Goal: Complete application form: Complete application form

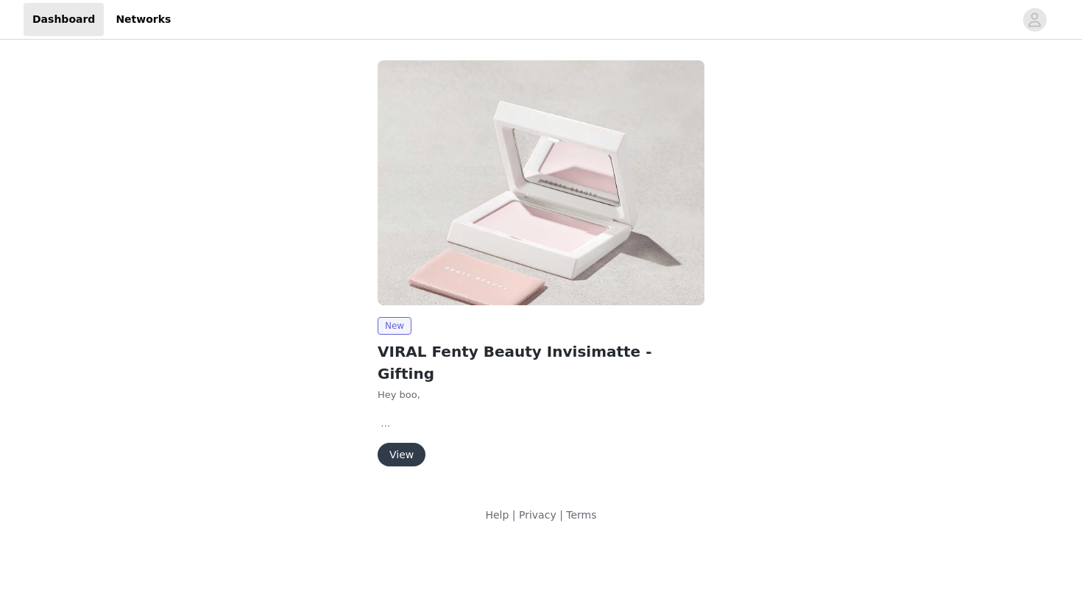
click at [400, 443] on button "View" at bounding box center [402, 455] width 48 height 24
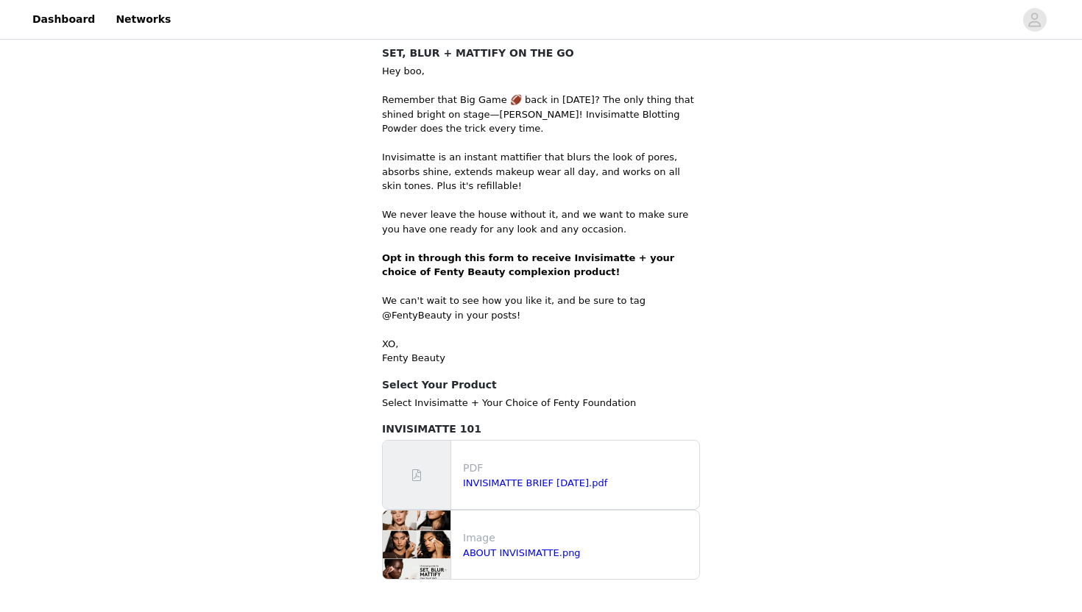
scroll to position [628, 0]
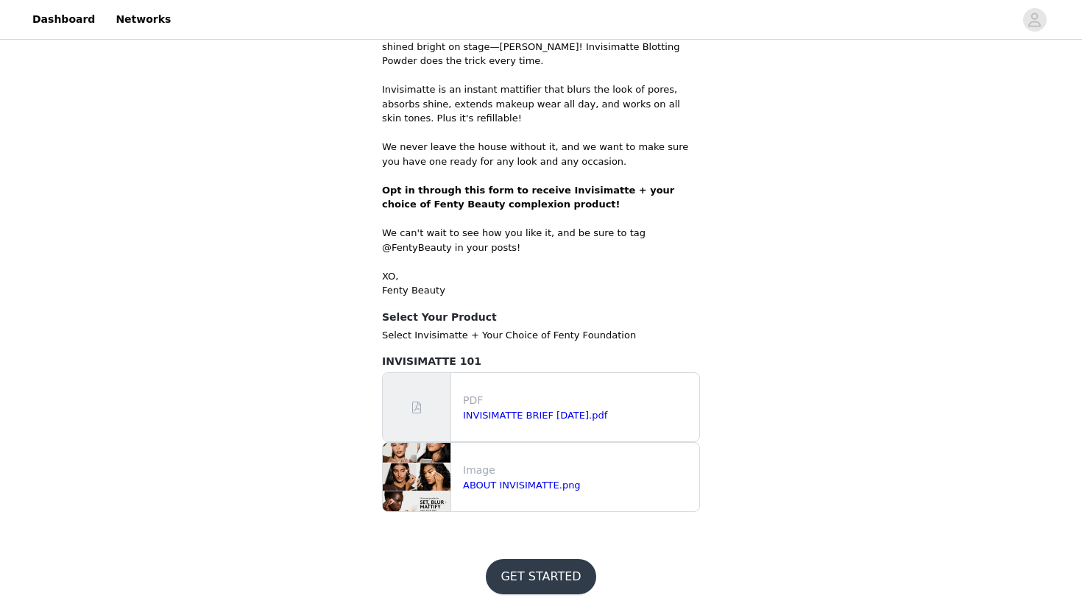
click at [525, 572] on button "GET STARTED" at bounding box center [541, 576] width 110 height 35
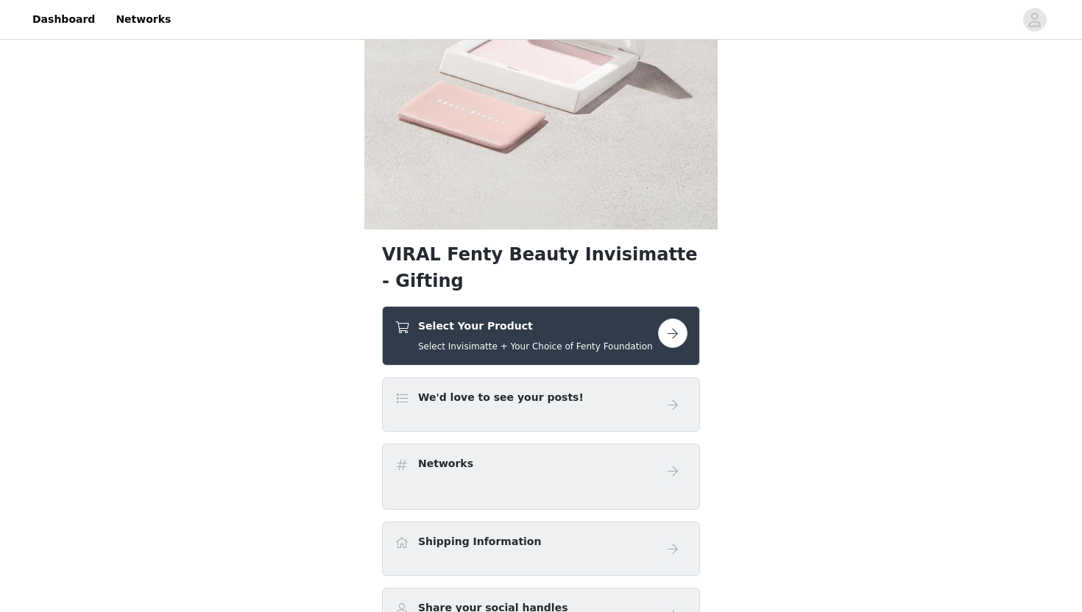
scroll to position [348, 0]
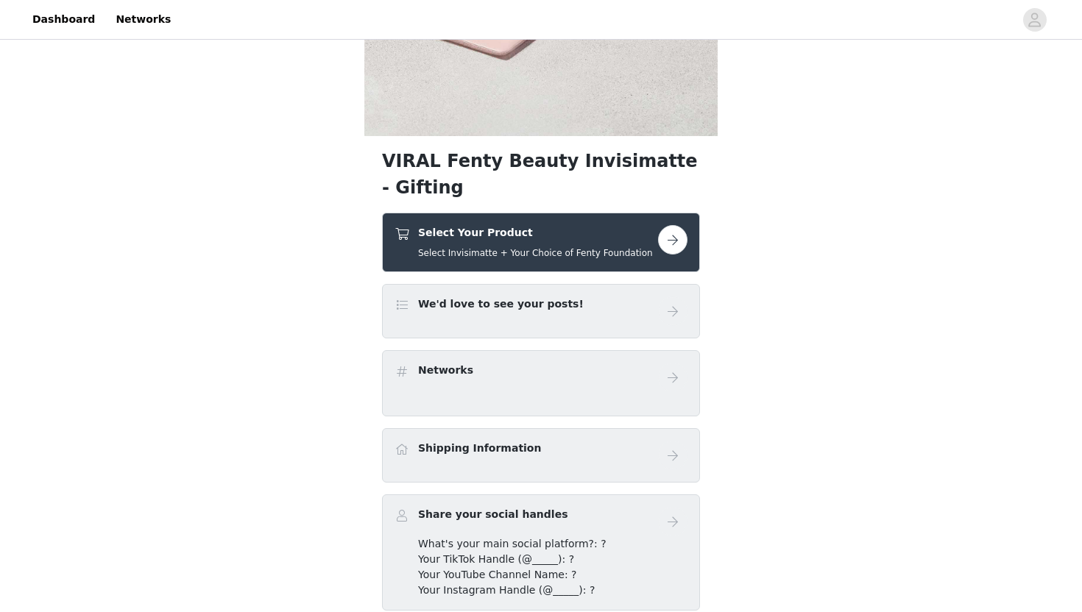
click at [670, 239] on button "button" at bounding box center [672, 239] width 29 height 29
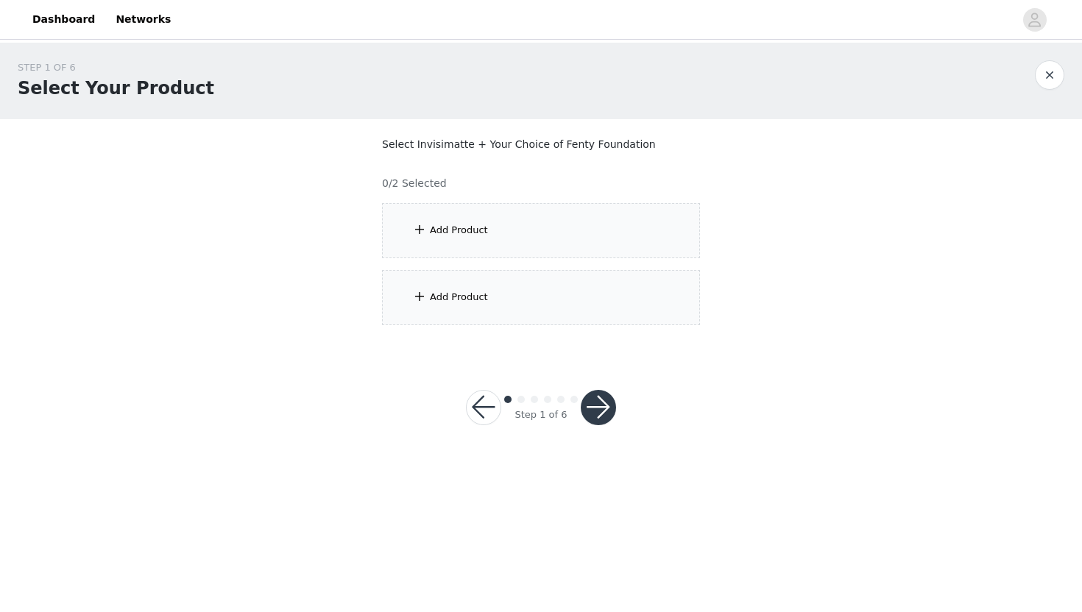
click at [670, 239] on div "Add Product" at bounding box center [541, 230] width 318 height 55
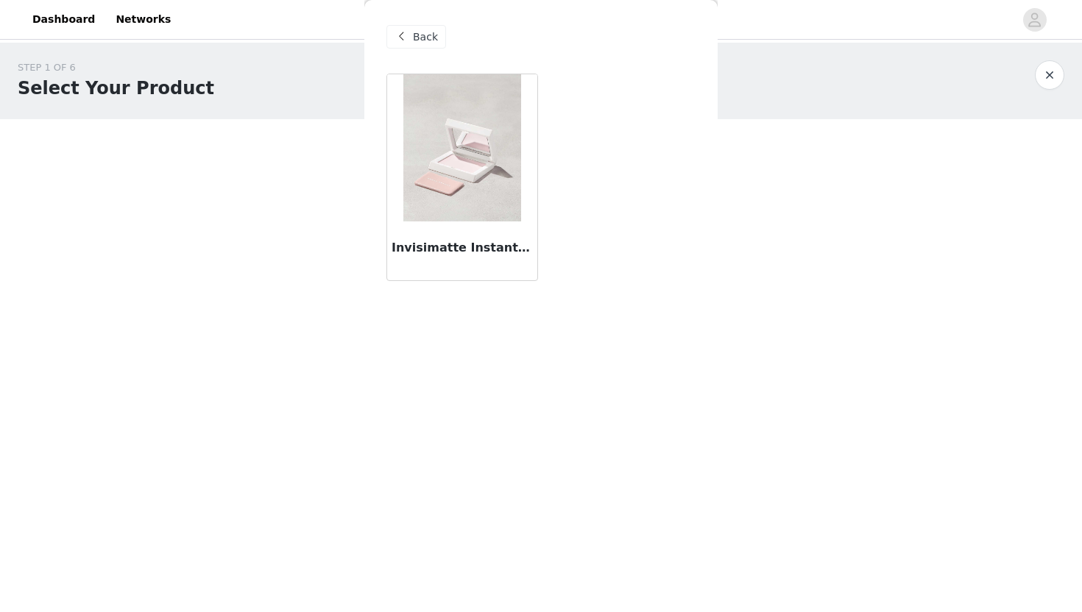
click at [473, 233] on div "Invisimatte Instant Setting + Blotting Powder" at bounding box center [462, 251] width 150 height 59
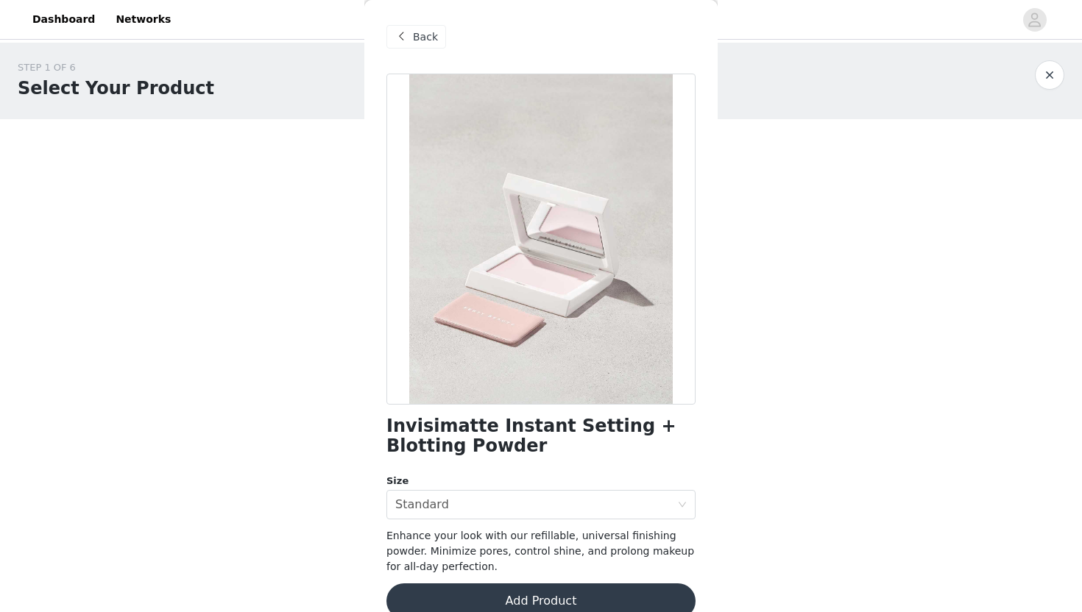
scroll to position [24, 0]
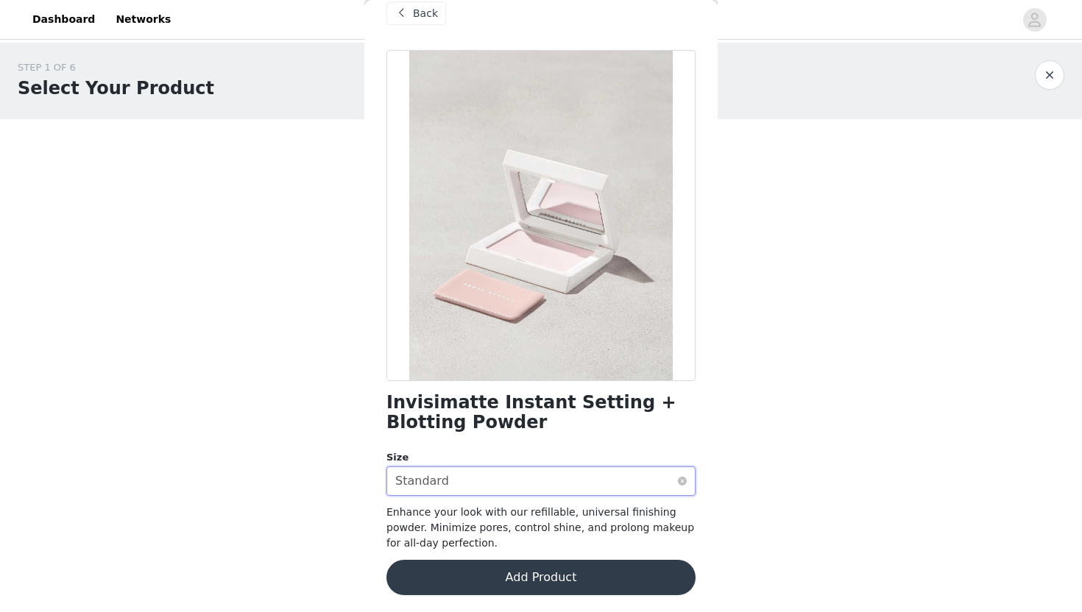
click at [538, 475] on div "Select size Standard" at bounding box center [536, 481] width 282 height 28
click at [501, 567] on button "Add Product" at bounding box center [540, 577] width 309 height 35
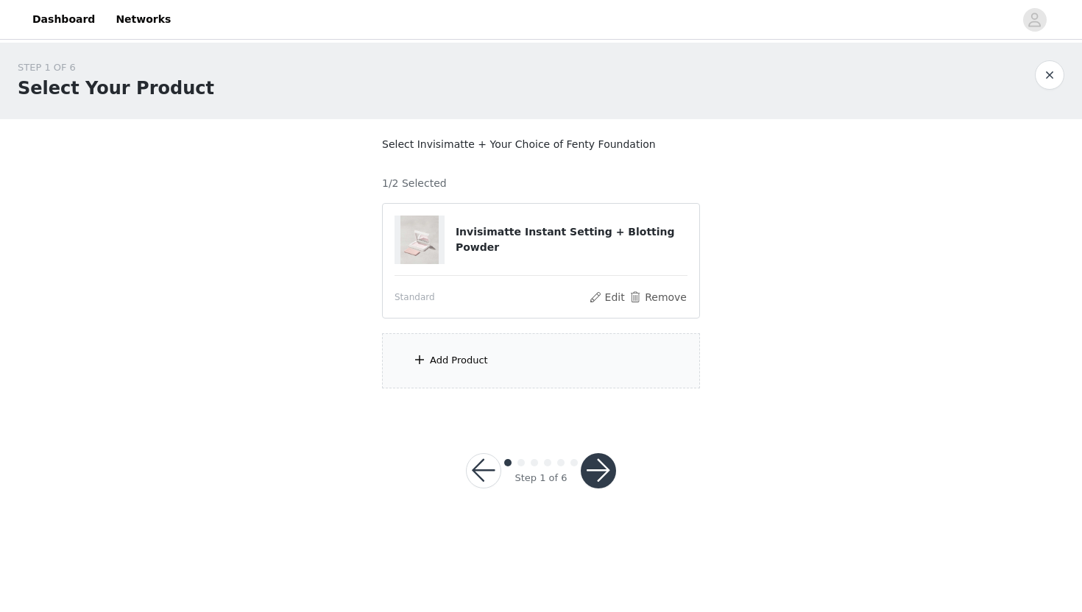
click at [447, 339] on div "Add Product" at bounding box center [541, 360] width 318 height 55
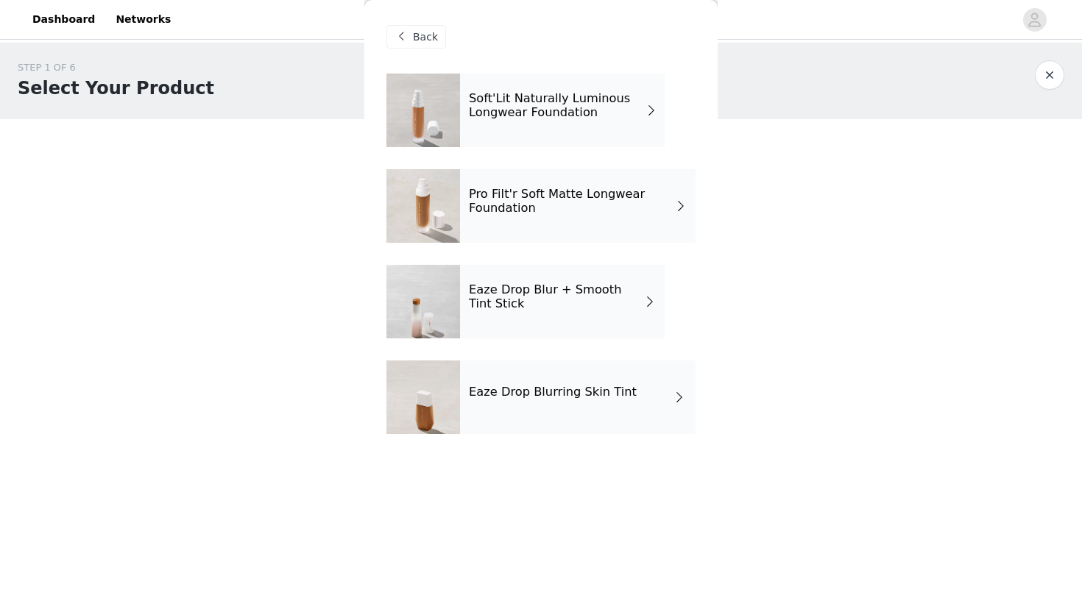
click at [537, 107] on h4 "Soft'Lit Naturally Luminous Longwear Foundation" at bounding box center [558, 105] width 178 height 27
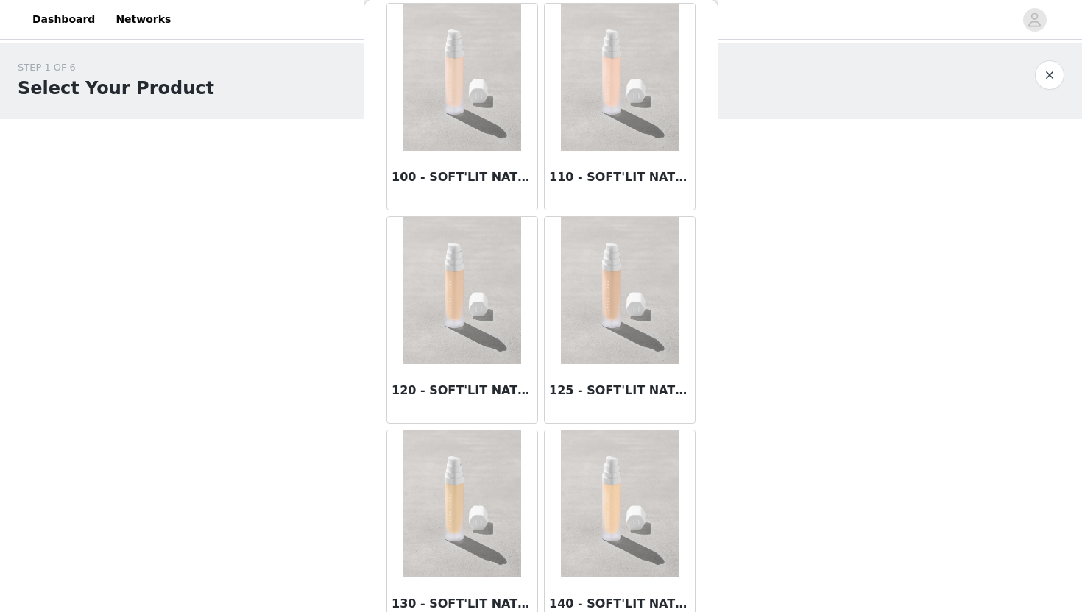
scroll to position [69, 0]
click at [614, 338] on img at bounding box center [620, 292] width 118 height 147
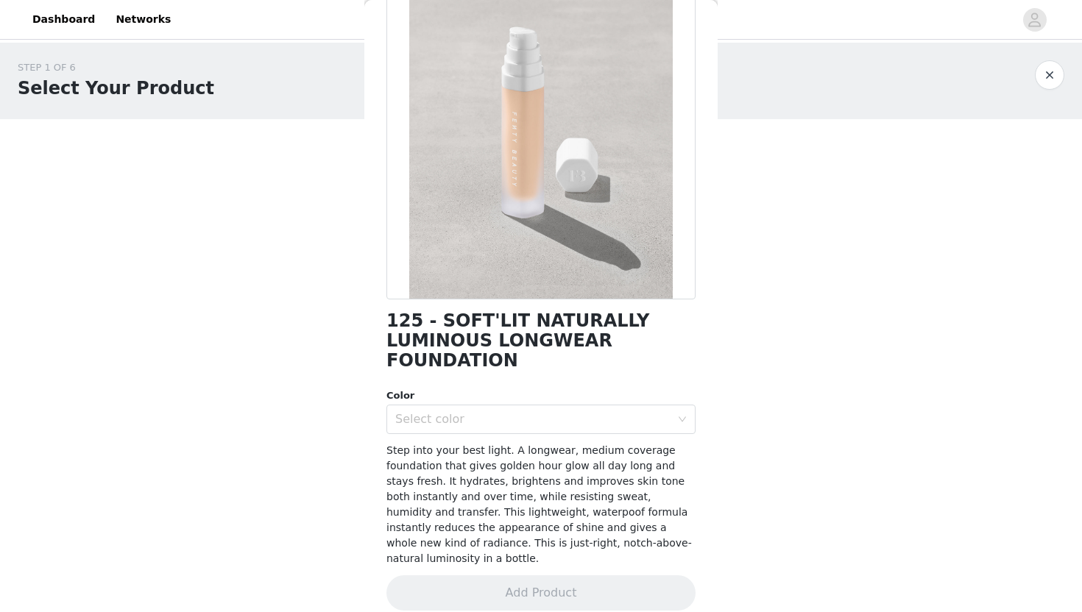
scroll to position [105, 0]
click at [486, 427] on div "Select color" at bounding box center [536, 420] width 282 height 28
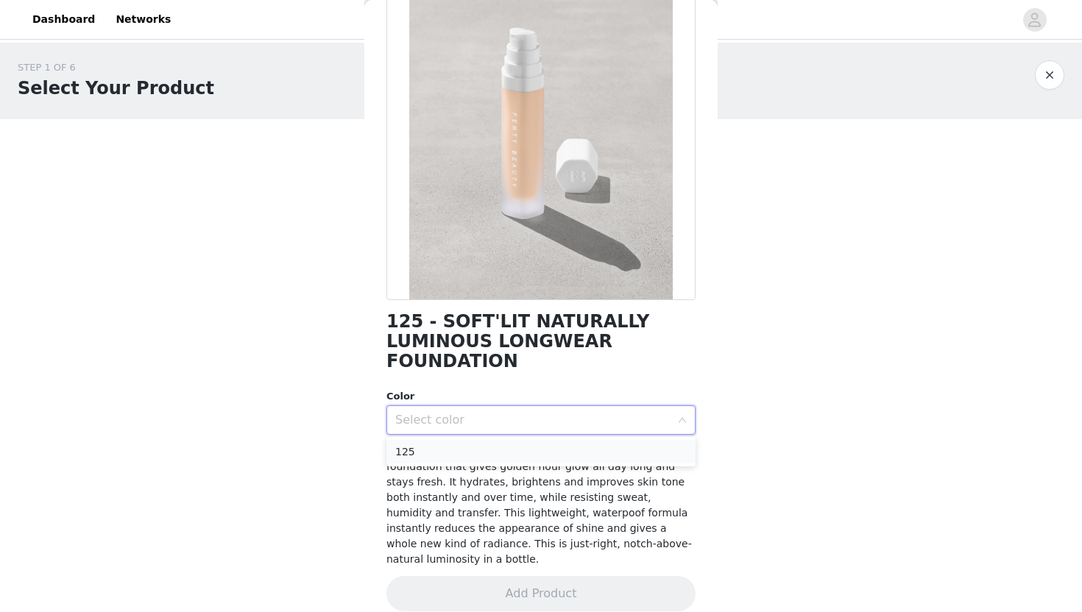
click at [471, 453] on li "125" at bounding box center [540, 452] width 309 height 24
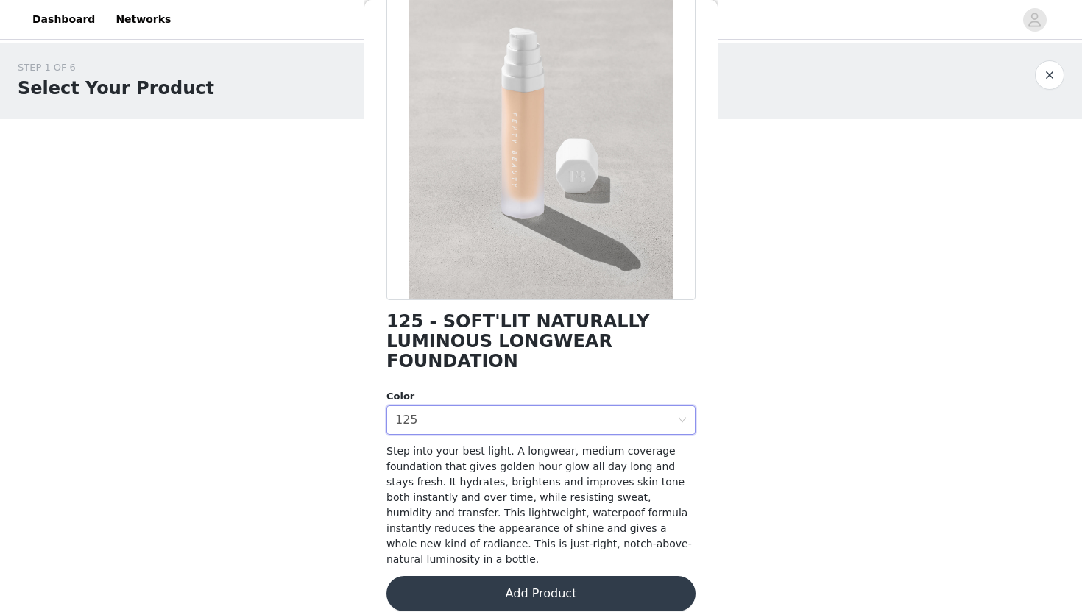
click at [553, 579] on button "Add Product" at bounding box center [540, 593] width 309 height 35
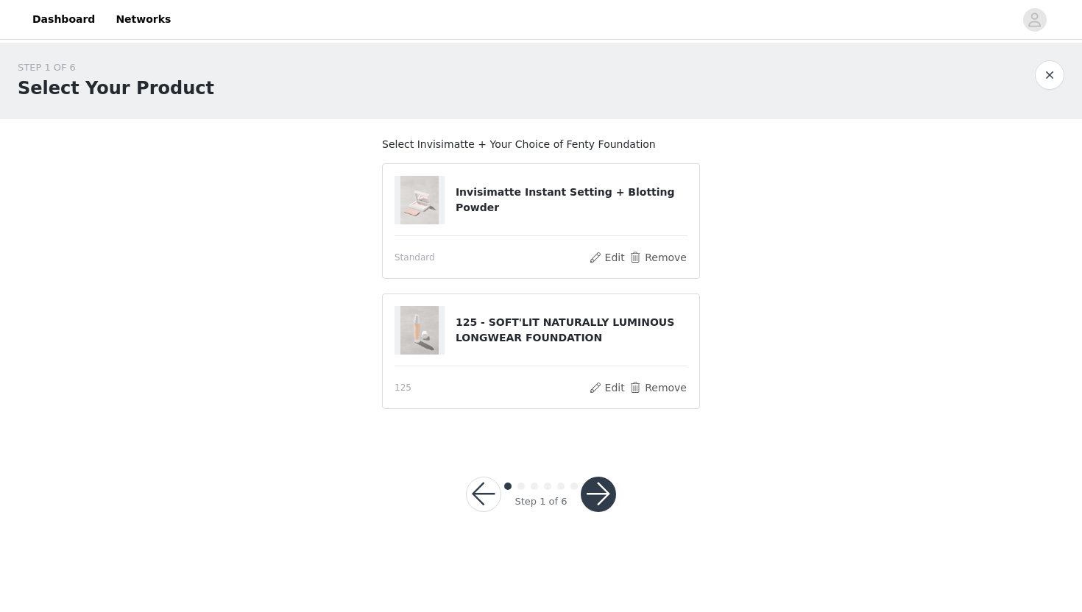
click at [608, 487] on button "button" at bounding box center [598, 494] width 35 height 35
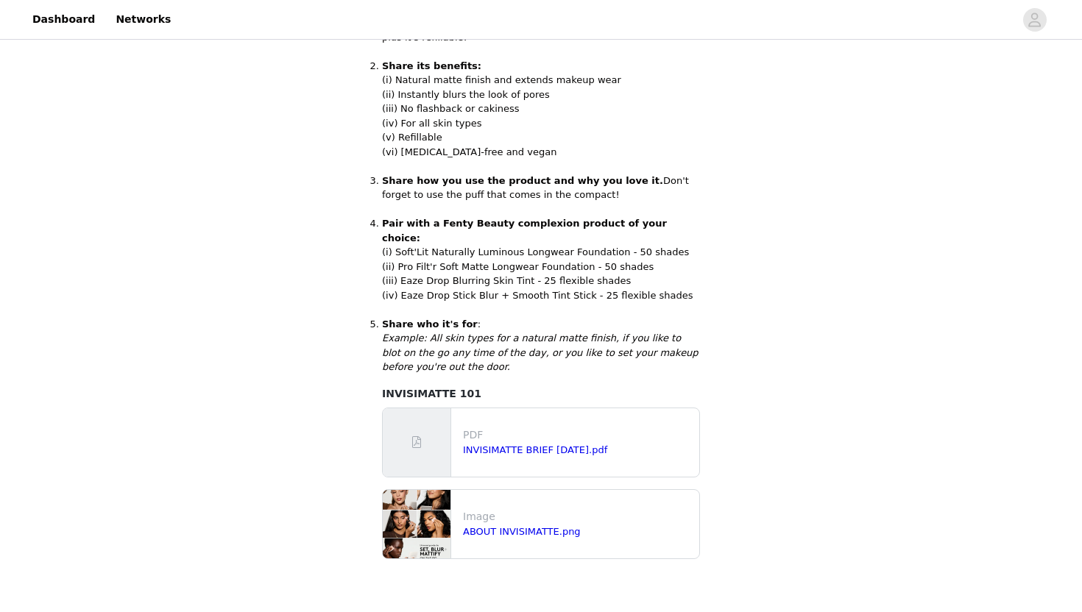
scroll to position [397, 0]
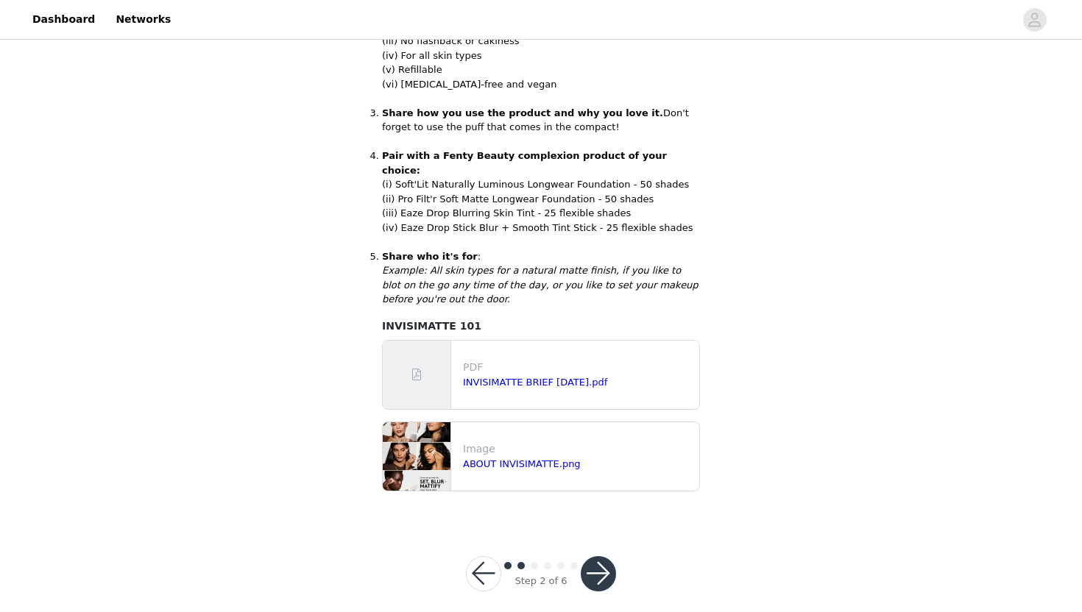
click at [600, 556] on button "button" at bounding box center [598, 573] width 35 height 35
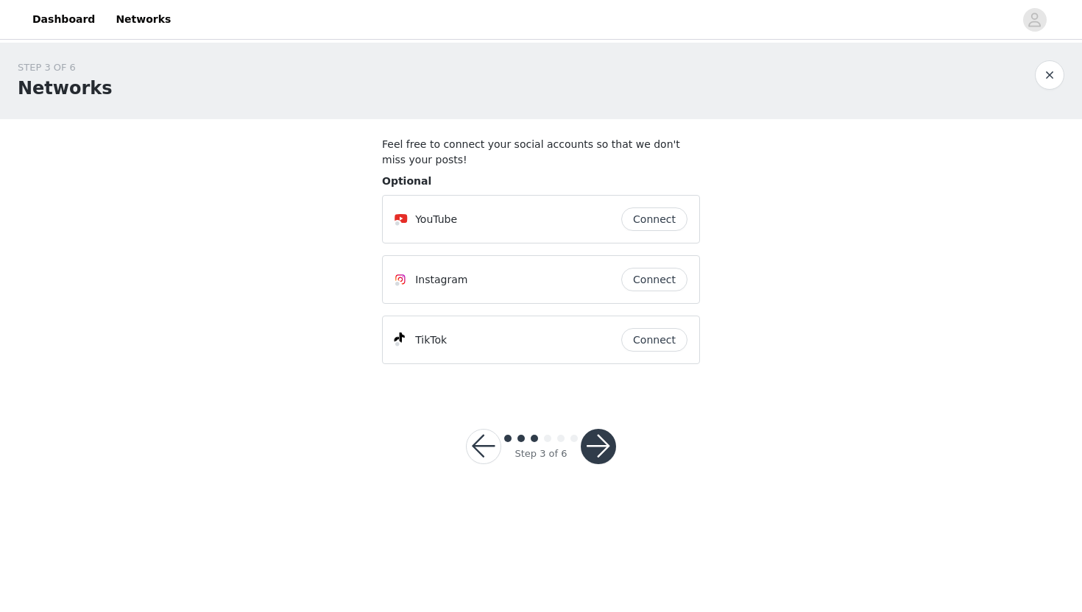
click at [608, 452] on button "button" at bounding box center [598, 446] width 35 height 35
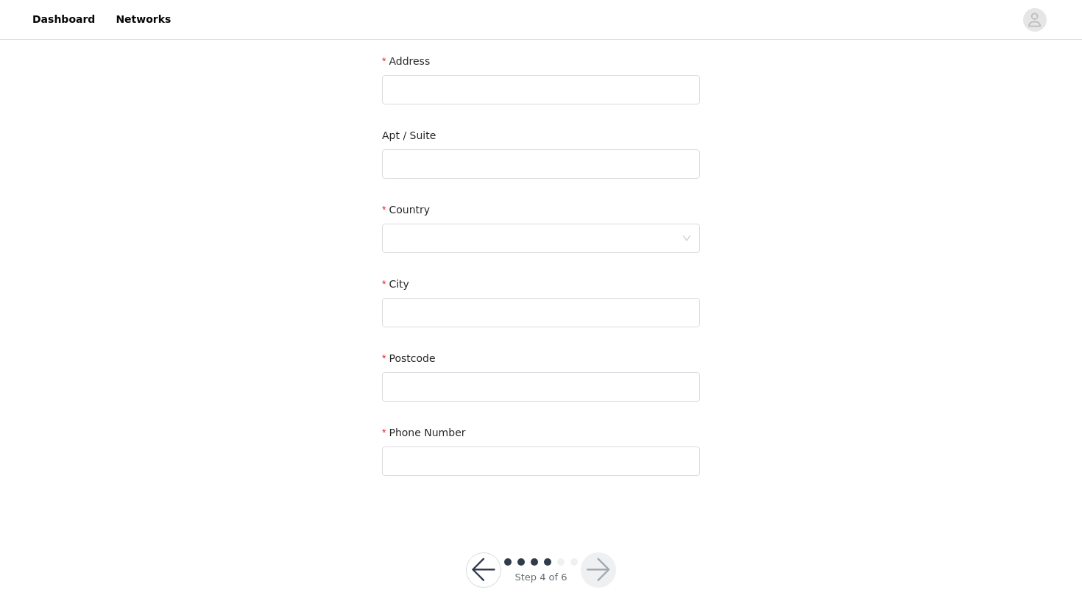
scroll to position [316, 0]
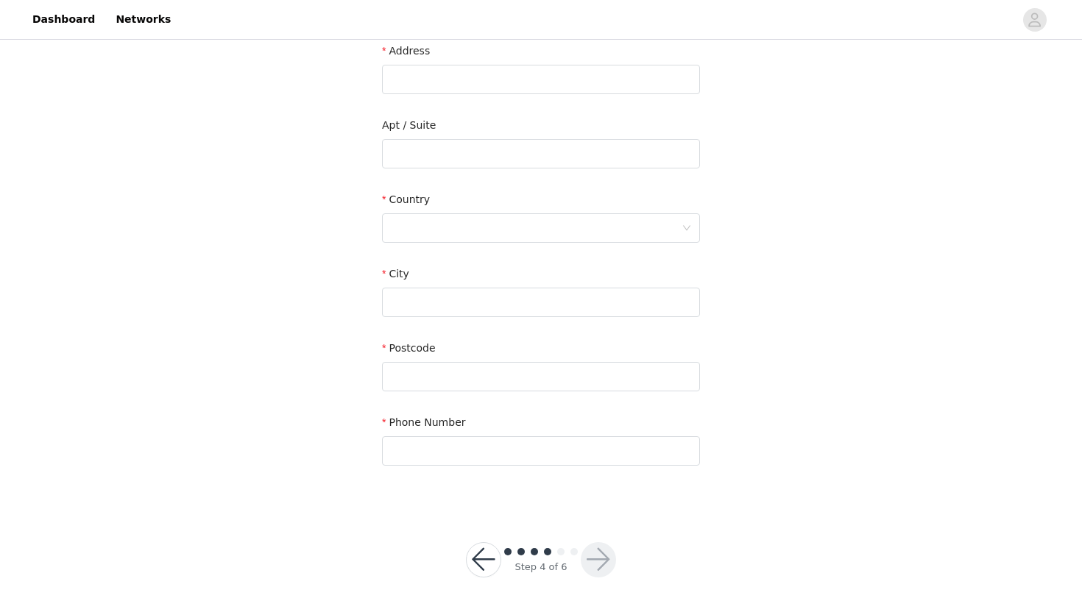
click at [473, 555] on button "button" at bounding box center [483, 559] width 35 height 35
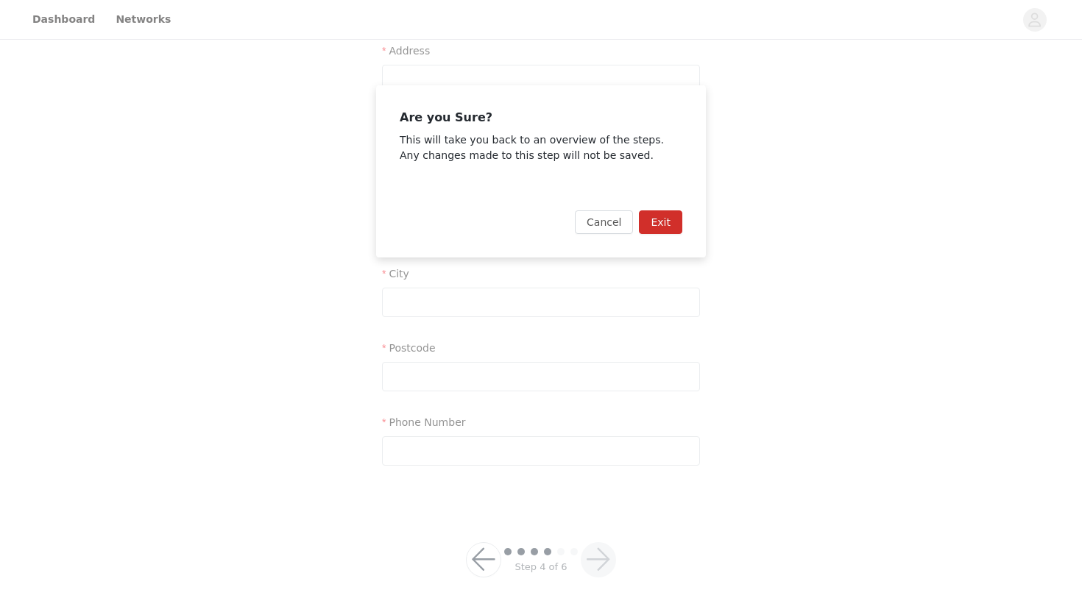
click at [673, 224] on button "Exit" at bounding box center [660, 222] width 43 height 24
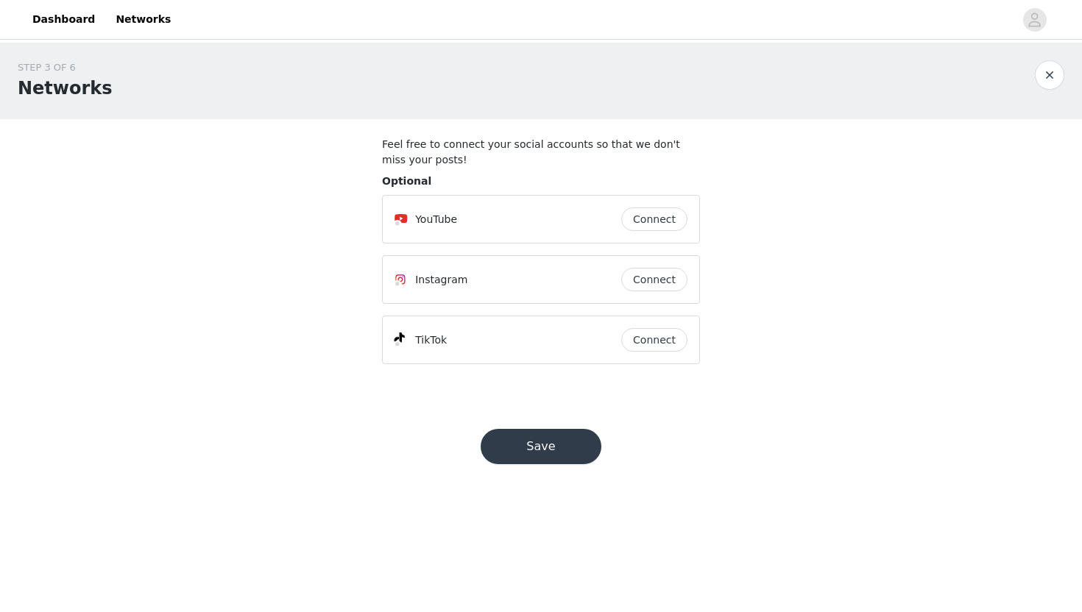
click at [1055, 60] on div at bounding box center [1049, 74] width 29 height 29
click at [1050, 67] on button "button" at bounding box center [1049, 74] width 29 height 29
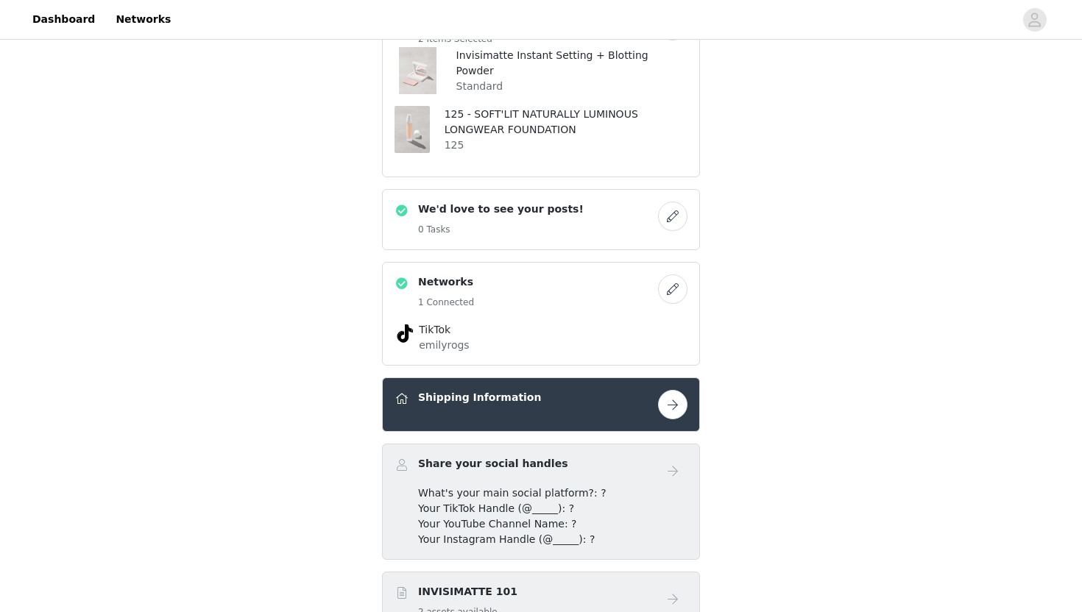
scroll to position [587, 0]
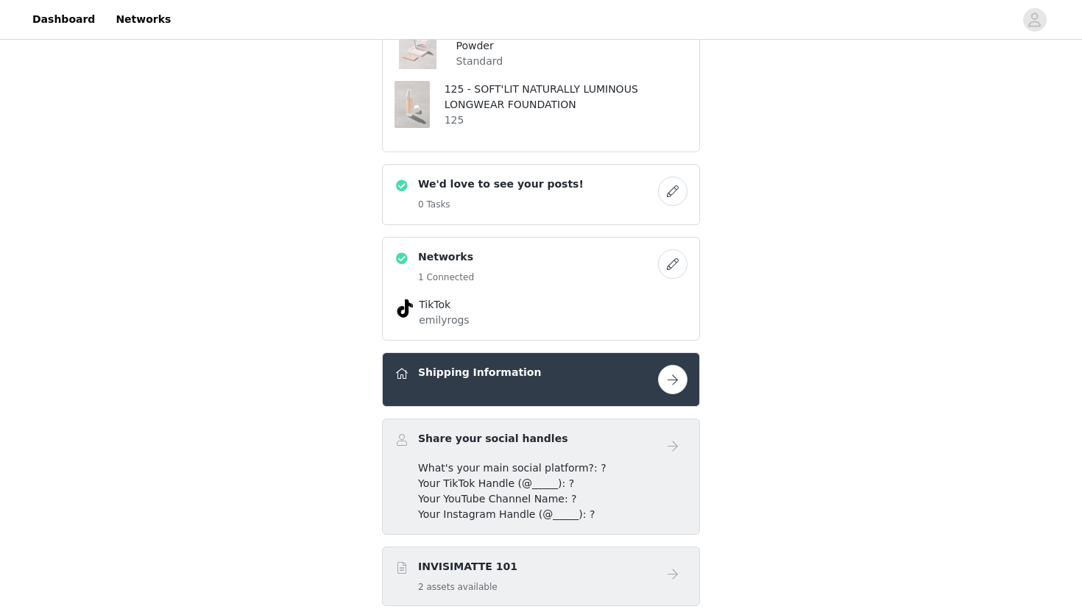
click at [670, 197] on button "button" at bounding box center [672, 191] width 29 height 29
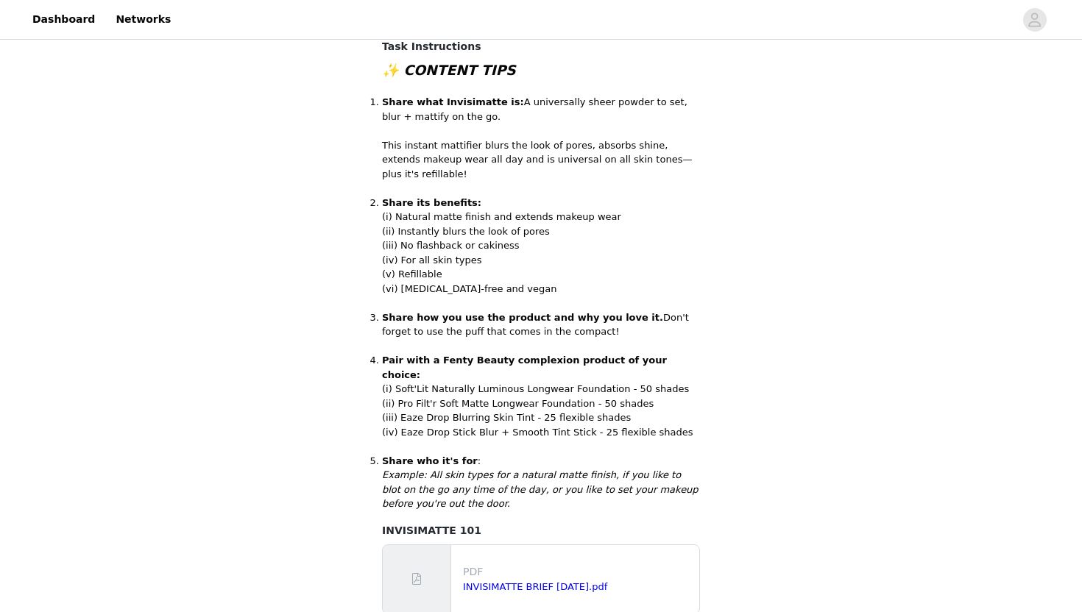
scroll to position [397, 0]
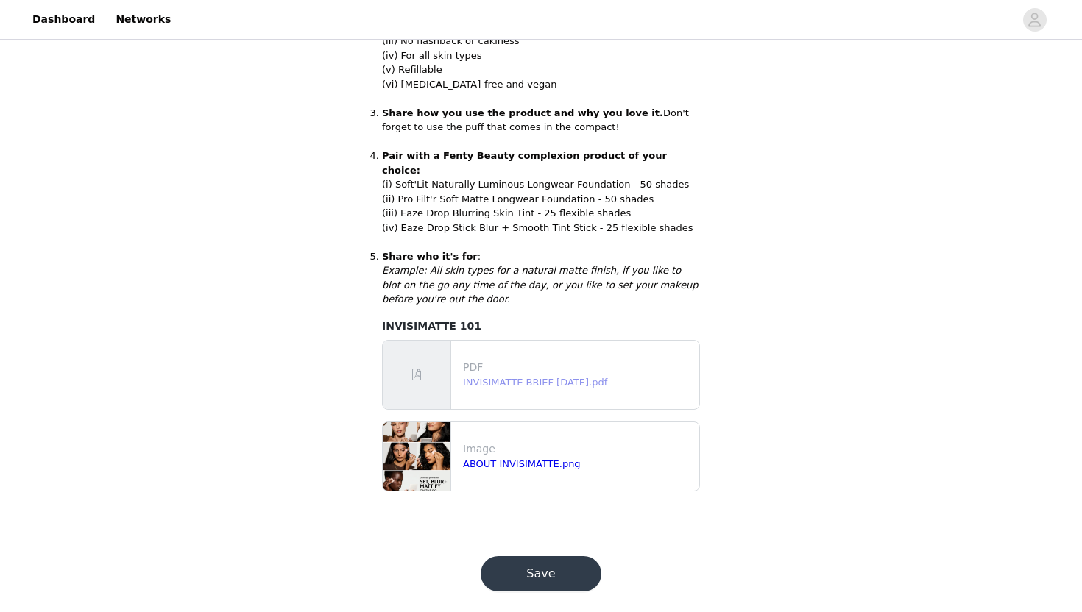
click at [538, 377] on link "INVISIMATTE BRIEF [DATE].pdf" at bounding box center [535, 382] width 144 height 11
click at [524, 556] on button "Save" at bounding box center [541, 573] width 121 height 35
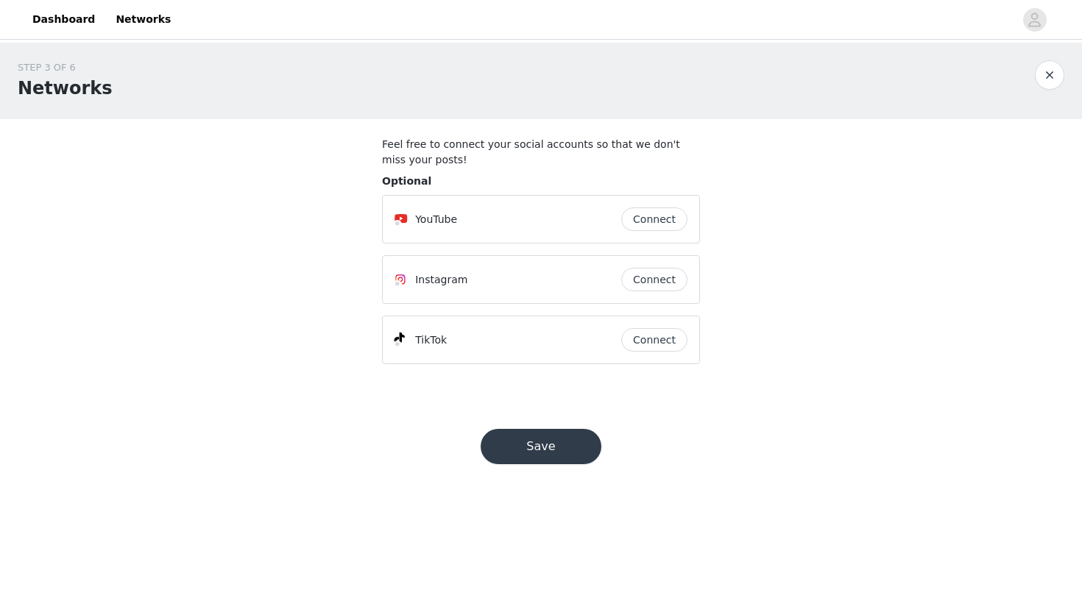
click at [645, 277] on button "Connect" at bounding box center [654, 280] width 66 height 24
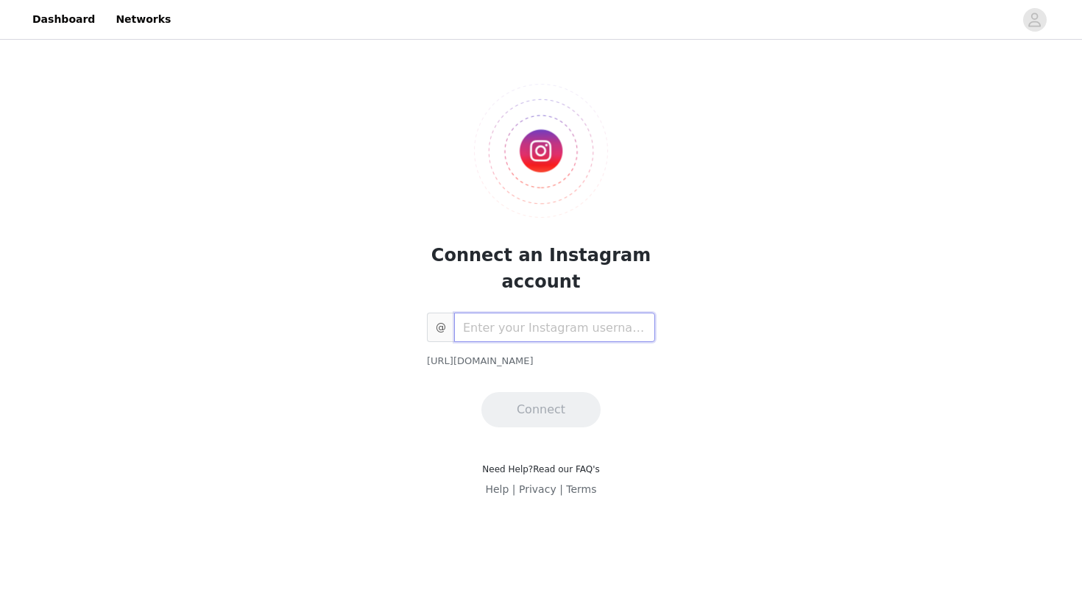
click at [553, 339] on input "text" at bounding box center [554, 327] width 201 height 29
click at [498, 338] on input "text" at bounding box center [554, 327] width 201 height 29
paste input "[URL][DOMAIN_NAME]"
type input "emilyrogs"
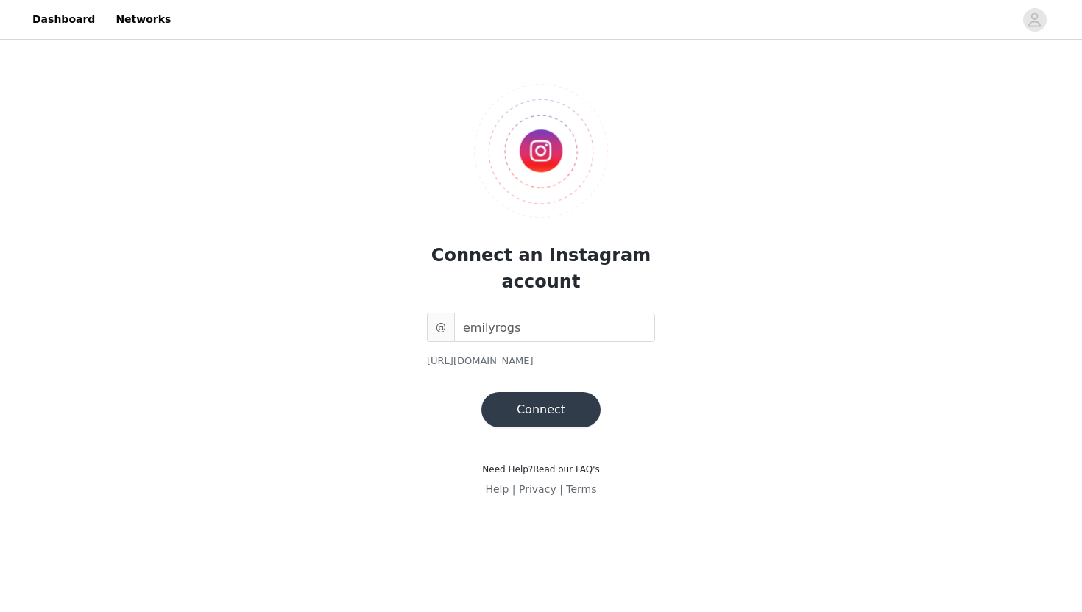
click at [556, 414] on button "Connect" at bounding box center [540, 409] width 119 height 35
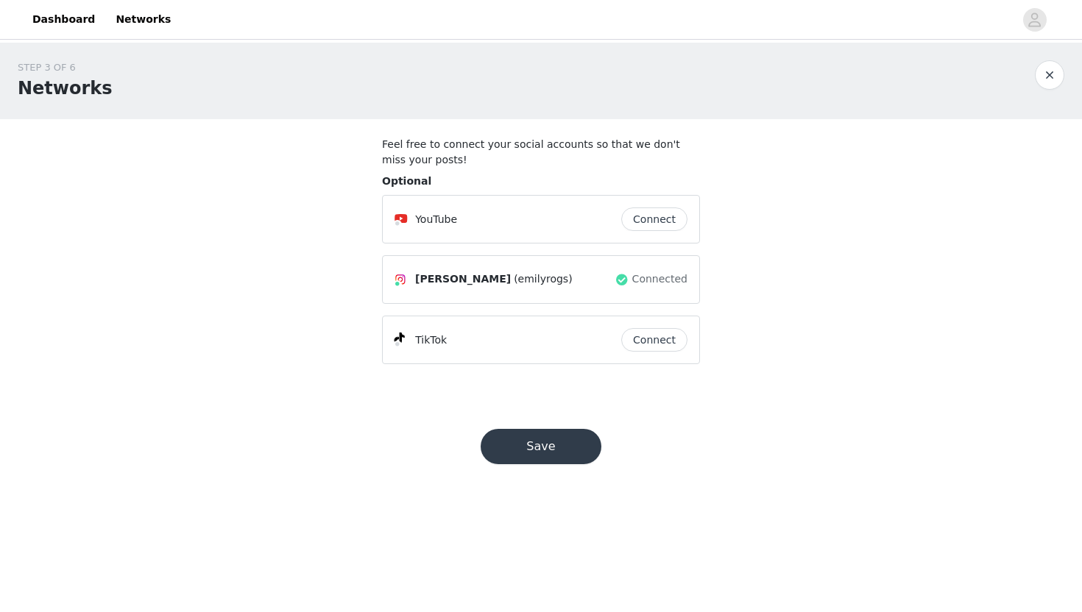
click at [571, 434] on button "Save" at bounding box center [541, 446] width 121 height 35
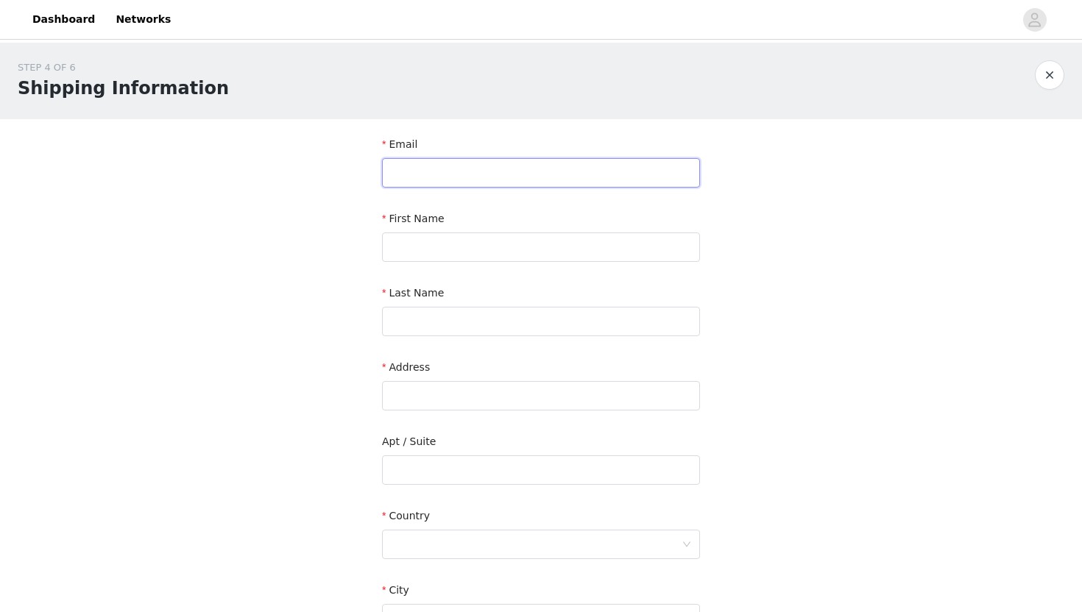
click at [531, 172] on input "text" at bounding box center [541, 172] width 318 height 29
type input "[EMAIL_ADDRESS][DOMAIN_NAME]"
click at [553, 243] on input "text" at bounding box center [541, 247] width 318 height 29
type input "[PERSON_NAME]"
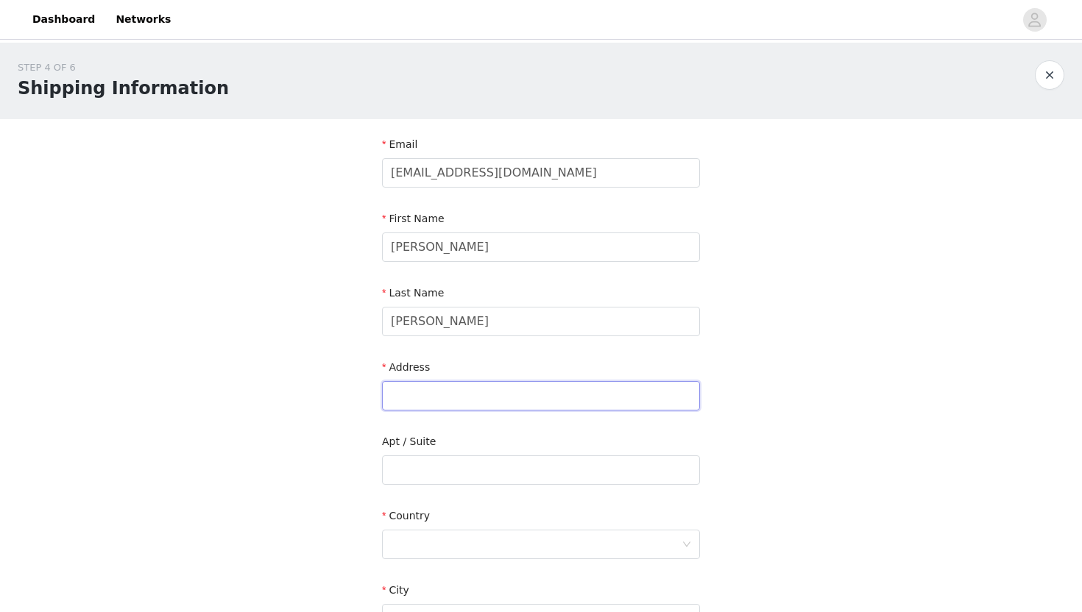
type input "[STREET_ADDRESS][PERSON_NAME]"
type input "[PERSON_NAME]"
type input "L9E 1W1"
click at [712, 353] on section "Email [EMAIL_ADDRESS][DOMAIN_NAME] First Name [PERSON_NAME] Last Name [PERSON_N…" at bounding box center [540, 471] width 353 height 704
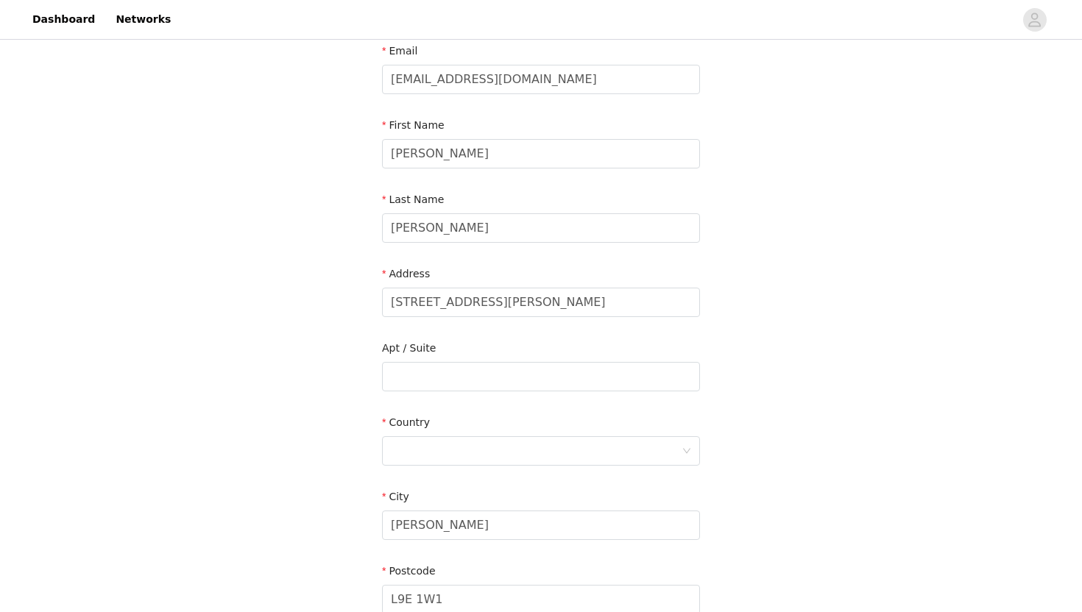
scroll to position [102, 0]
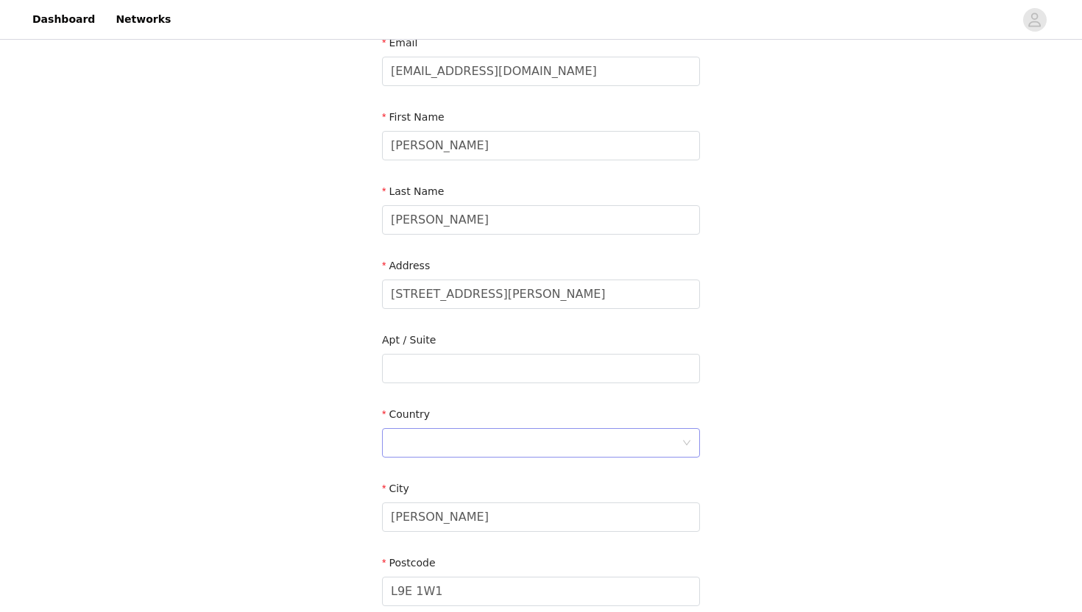
click at [536, 449] on div at bounding box center [536, 443] width 291 height 28
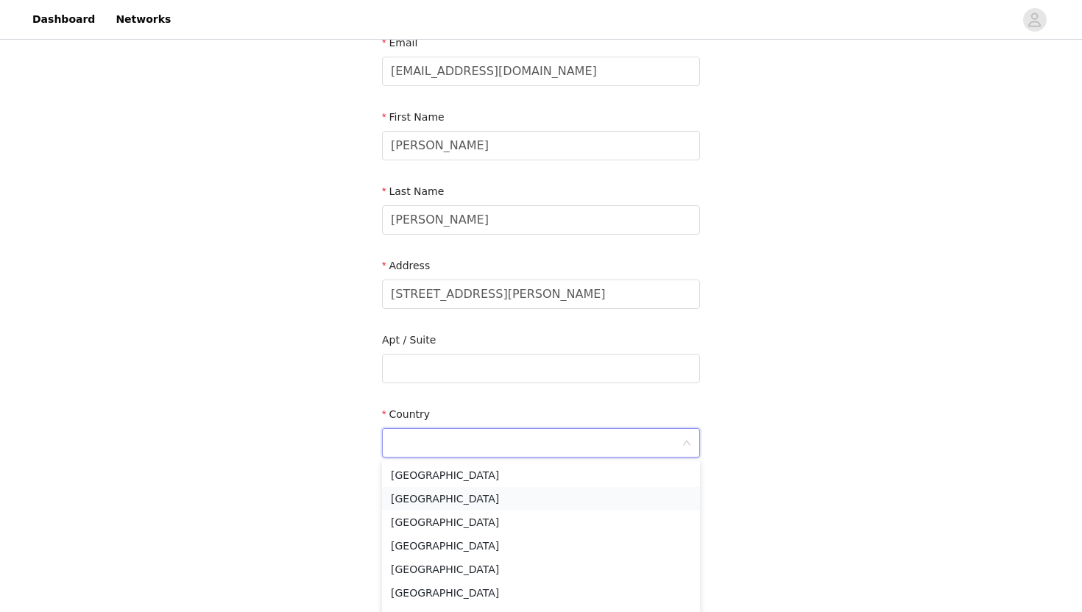
click at [470, 501] on li "[GEOGRAPHIC_DATA]" at bounding box center [541, 499] width 318 height 24
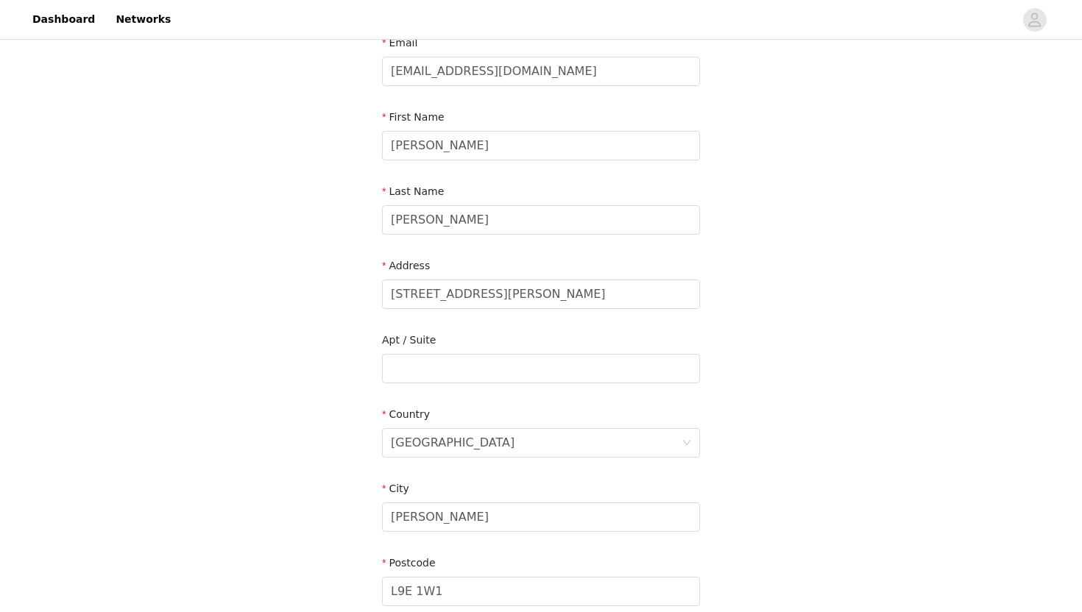
click at [790, 459] on div "STEP 4 OF 6 Shipping Information Email [EMAIL_ADDRESS][DOMAIN_NAME] First Name …" at bounding box center [541, 331] width 1082 height 781
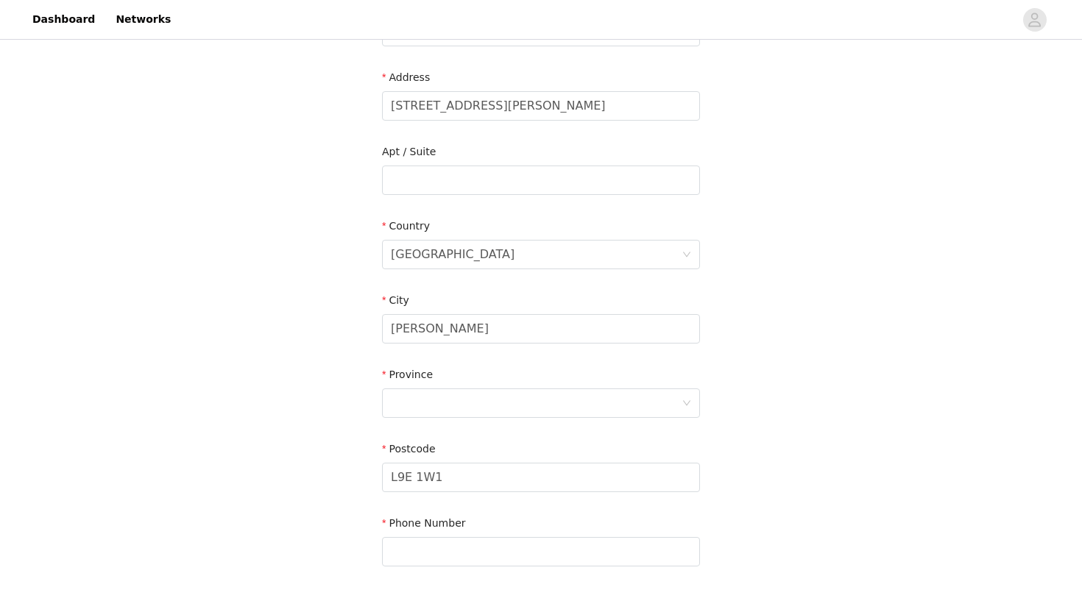
scroll to position [361, 0]
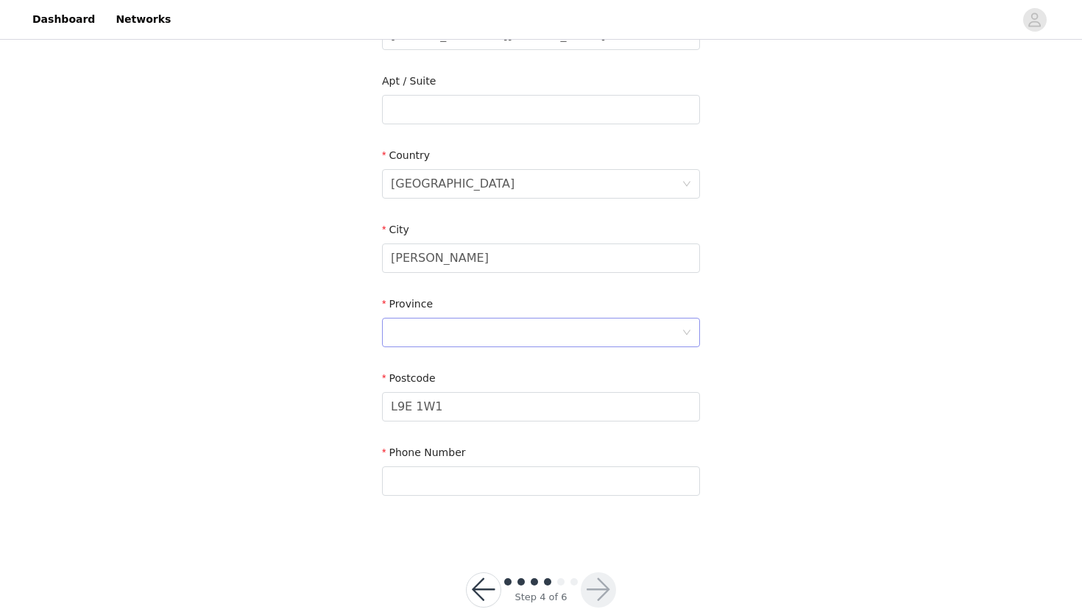
click at [555, 333] on div at bounding box center [536, 333] width 291 height 28
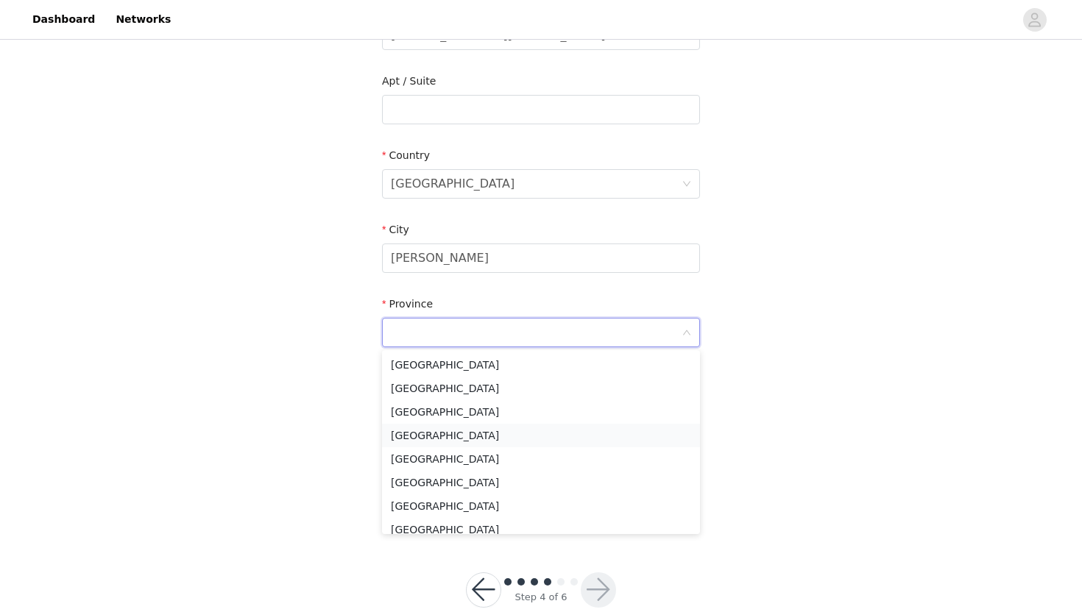
scroll to position [128, 0]
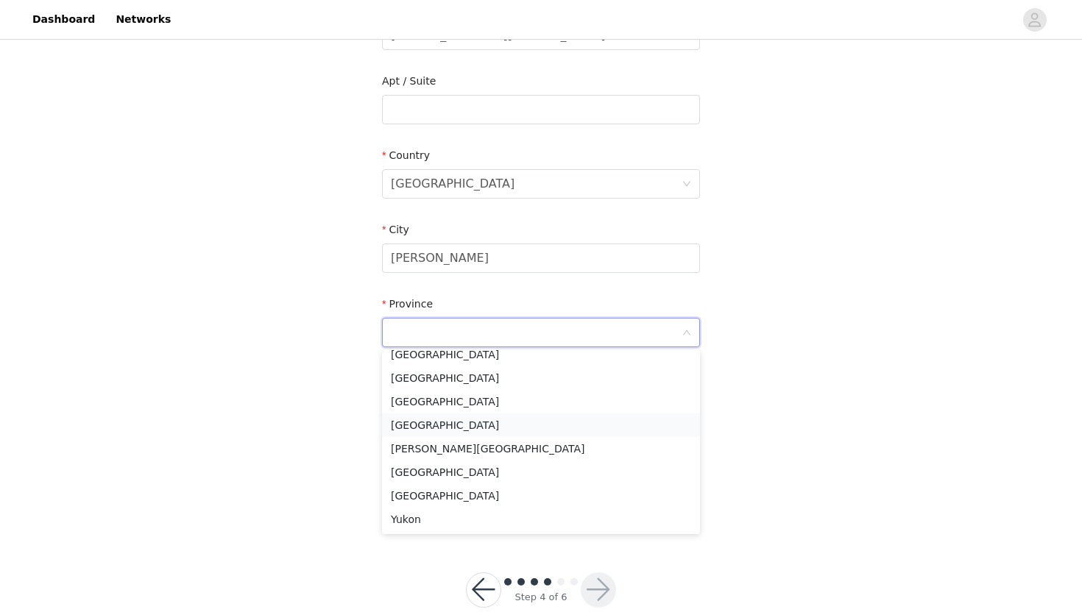
click at [427, 425] on li "[GEOGRAPHIC_DATA]" at bounding box center [541, 426] width 318 height 24
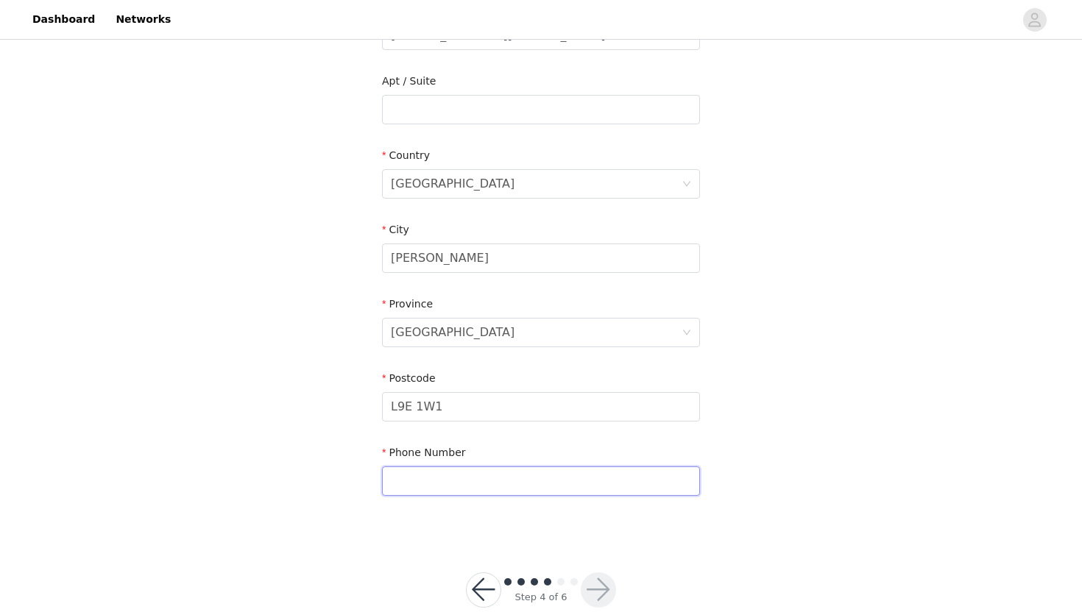
click at [475, 479] on input "text" at bounding box center [541, 481] width 318 height 29
type input "9052362290"
click at [811, 456] on div "STEP 4 OF 6 Shipping Information Email [EMAIL_ADDRESS][DOMAIN_NAME] First Name …" at bounding box center [541, 109] width 1082 height 855
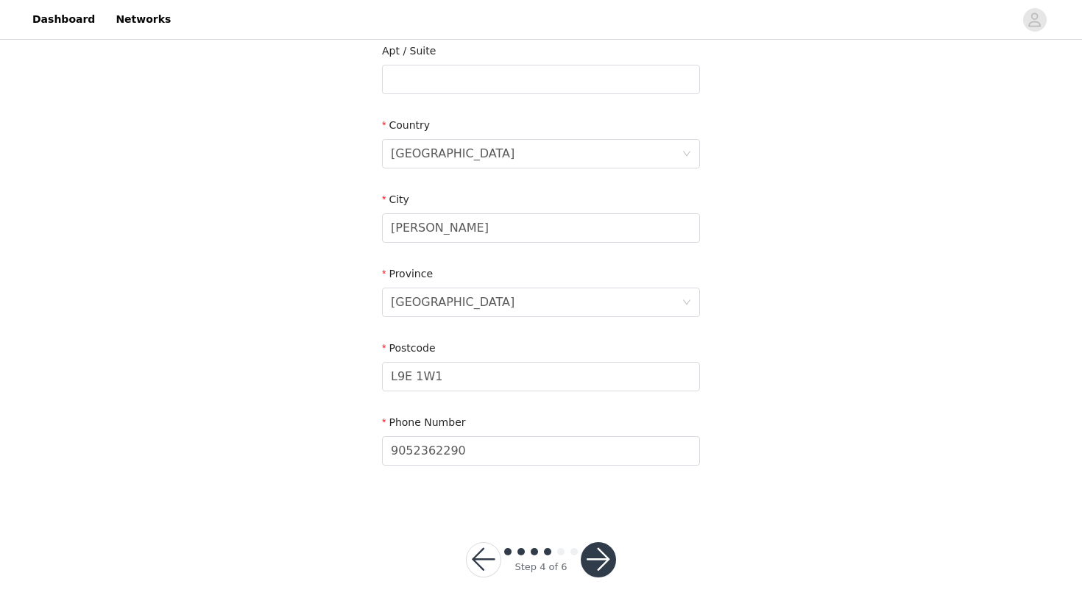
click at [605, 548] on button "button" at bounding box center [598, 559] width 35 height 35
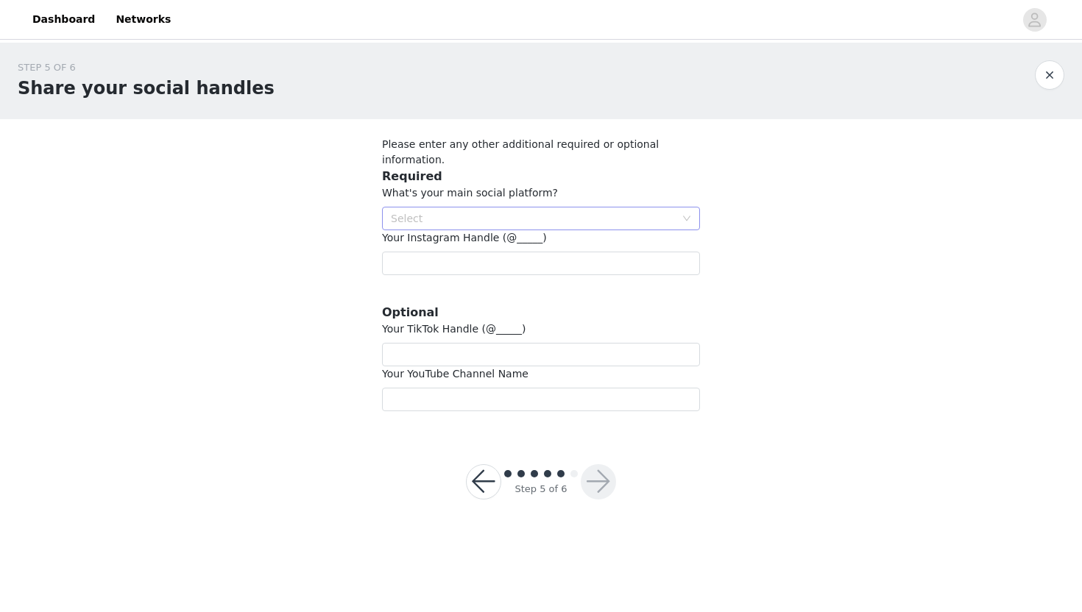
click at [515, 211] on div "Select" at bounding box center [533, 218] width 284 height 15
click at [503, 236] on li "Instagram" at bounding box center [541, 233] width 318 height 24
click at [499, 252] on input "text" at bounding box center [541, 264] width 318 height 24
type input "@"
type input "emilyrogs"
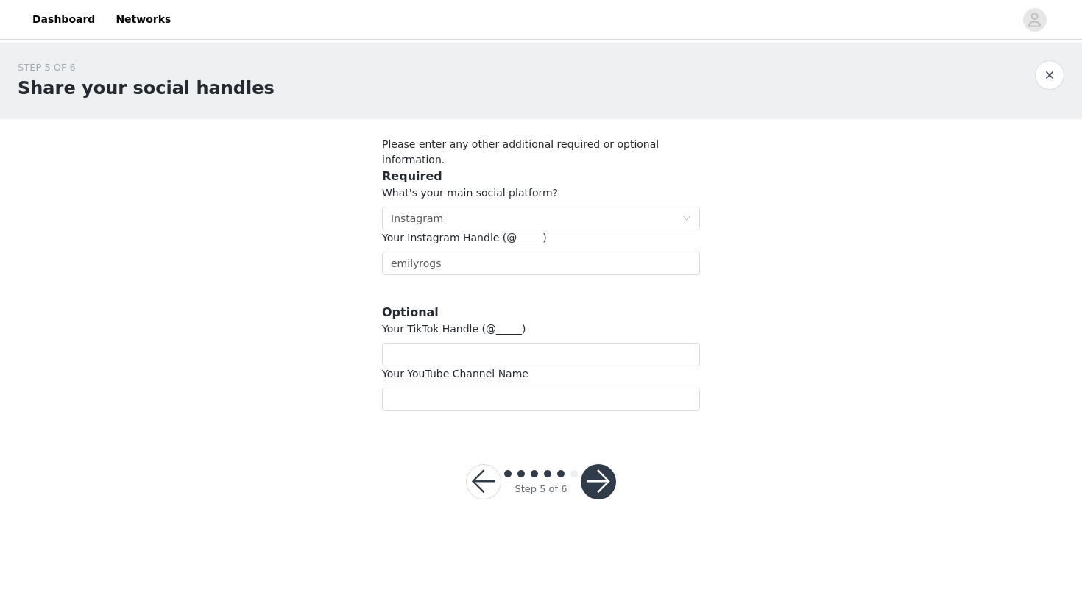
click at [316, 335] on div "STEP 5 OF 6 Share your social handles Please enter any other additional require…" at bounding box center [541, 236] width 1082 height 386
click at [412, 343] on input "text" at bounding box center [541, 355] width 318 height 24
type input "emilyrogs"
click at [431, 389] on input "text" at bounding box center [541, 400] width 318 height 24
type input "emilyrogs"
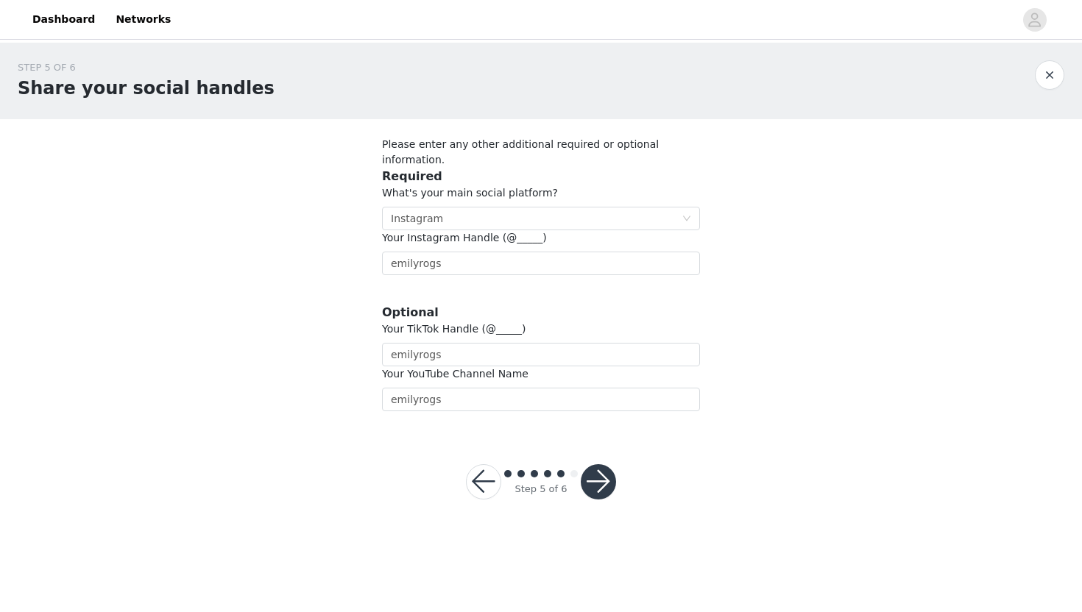
click at [272, 400] on div "STEP 5 OF 6 Share your social handles Please enter any other additional require…" at bounding box center [541, 236] width 1082 height 386
click at [602, 464] on button "button" at bounding box center [598, 481] width 35 height 35
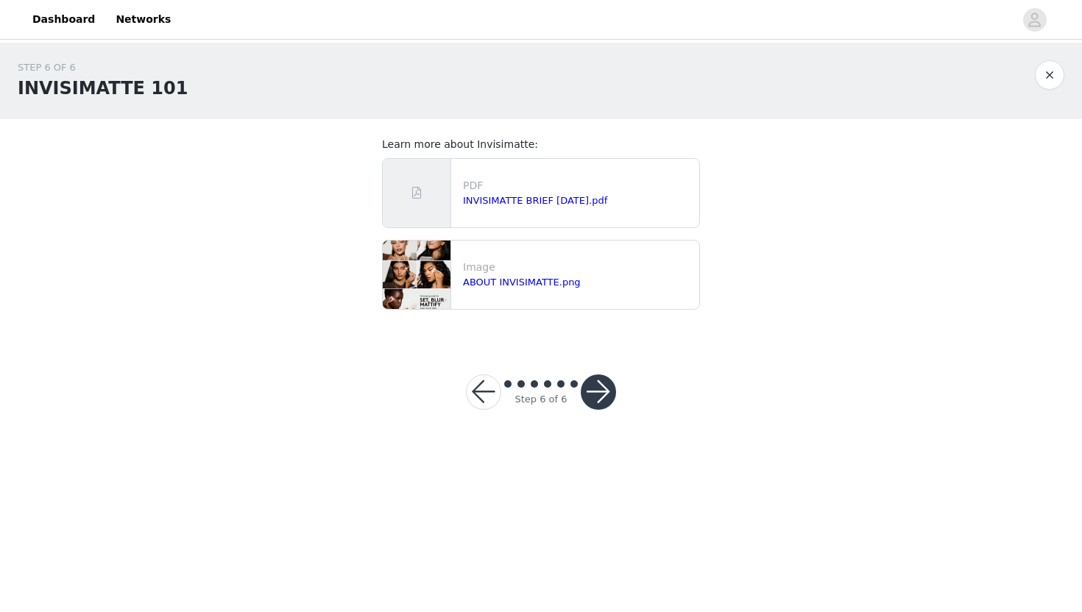
click at [602, 393] on button "button" at bounding box center [598, 392] width 35 height 35
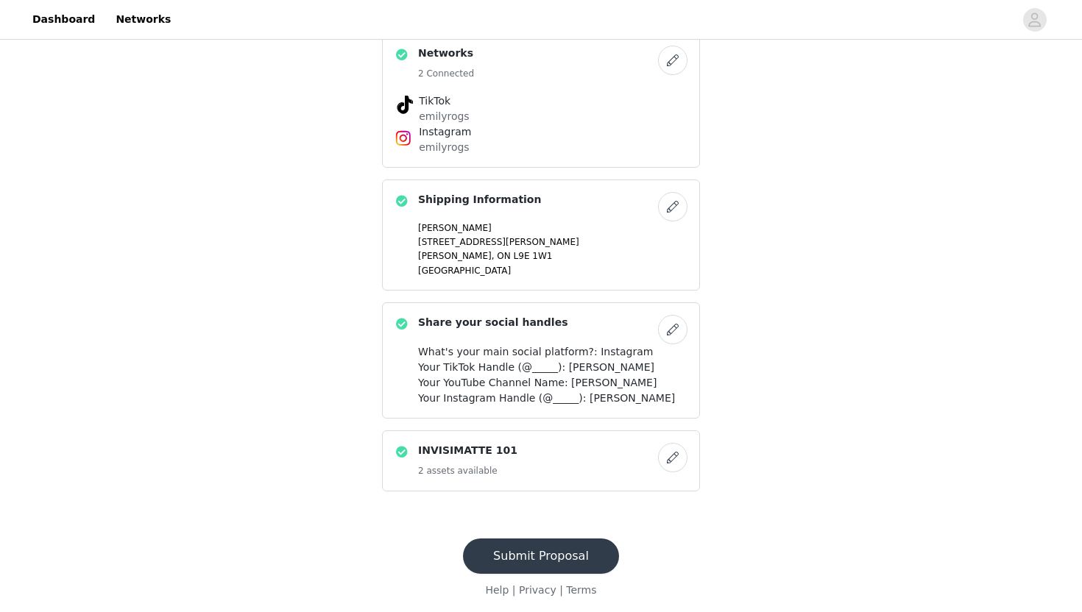
scroll to position [795, 0]
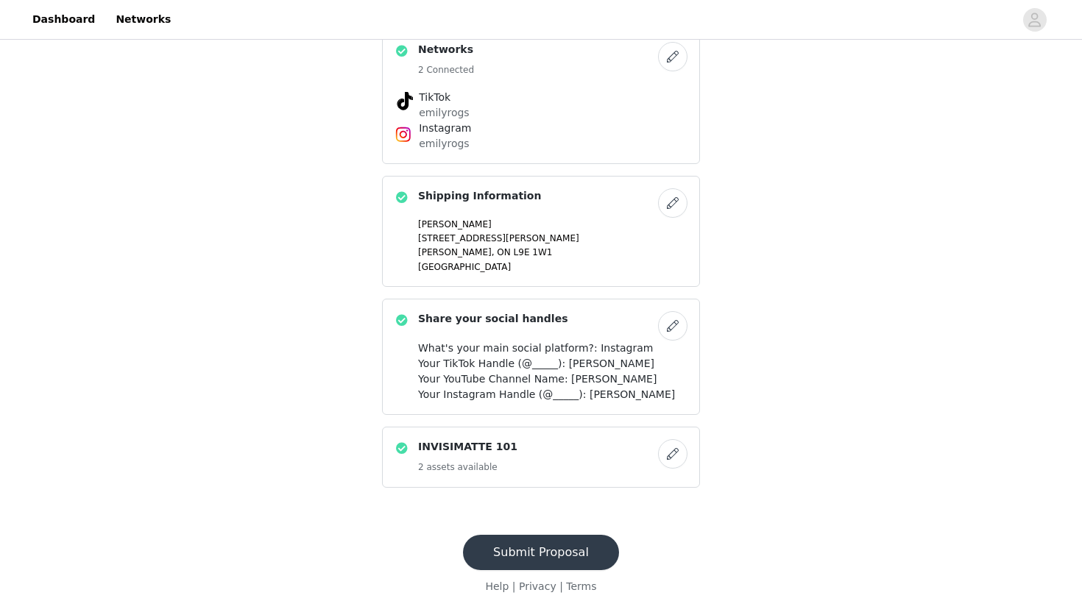
click at [553, 551] on button "Submit Proposal" at bounding box center [541, 552] width 156 height 35
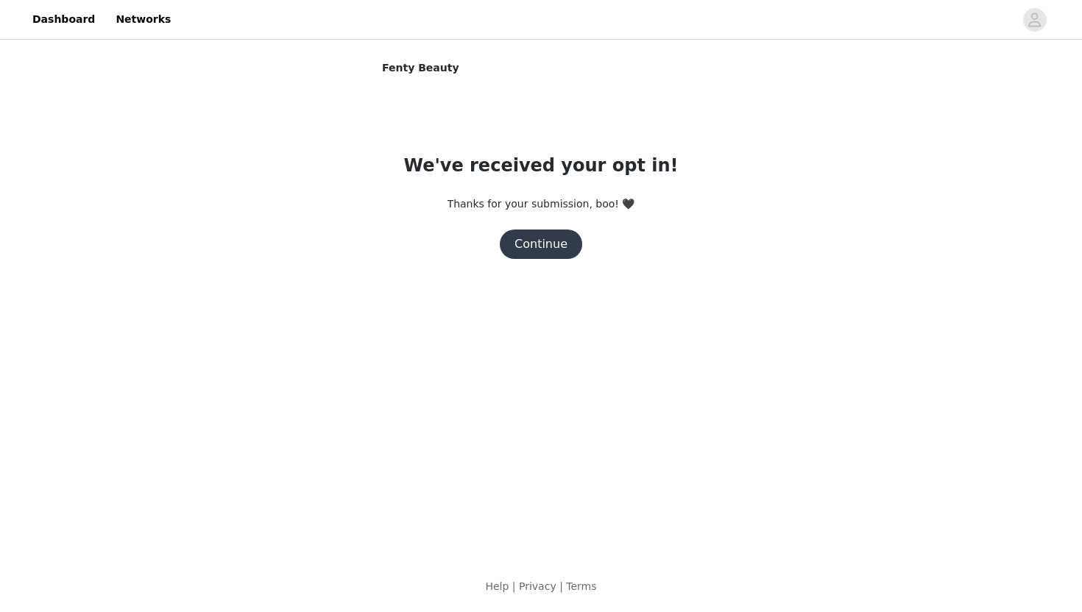
click at [534, 241] on button "Continue" at bounding box center [541, 244] width 82 height 29
